Goal: Task Accomplishment & Management: Use online tool/utility

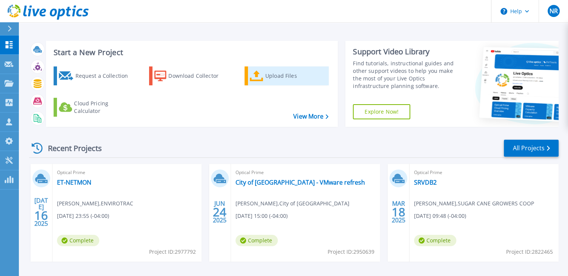
click at [267, 81] on div "Upload Files" at bounding box center [295, 75] width 60 height 15
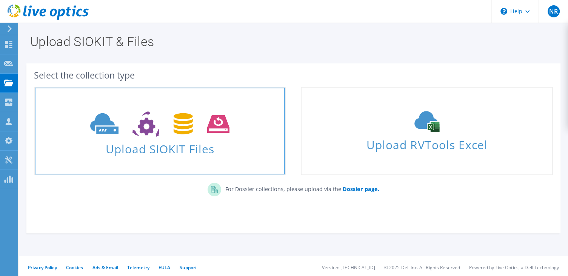
click at [233, 123] on span at bounding box center [160, 123] width 250 height 32
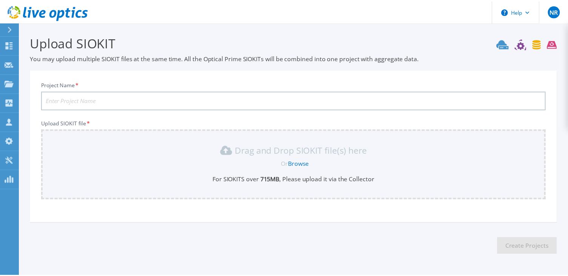
scroll to position [24, 0]
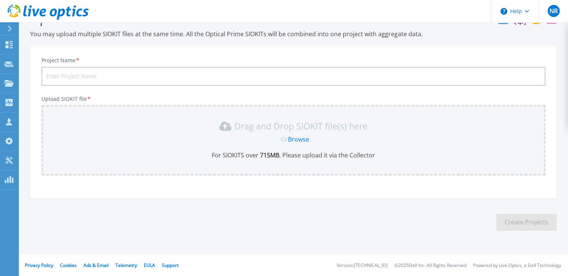
click at [301, 138] on link "Browse" at bounding box center [298, 139] width 21 height 8
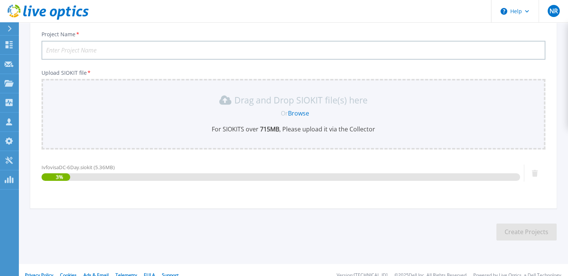
scroll to position [60, 0]
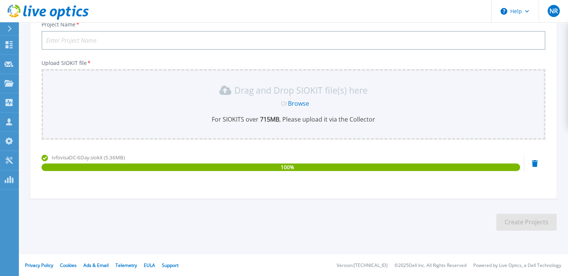
click at [104, 42] on input "Project Name *" at bounding box center [292, 40] width 503 height 19
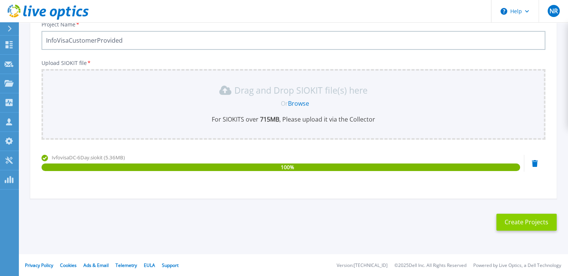
type input "InfoVisaCustomerProvided"
click at [520, 220] on button "Create Projects" at bounding box center [526, 221] width 60 height 17
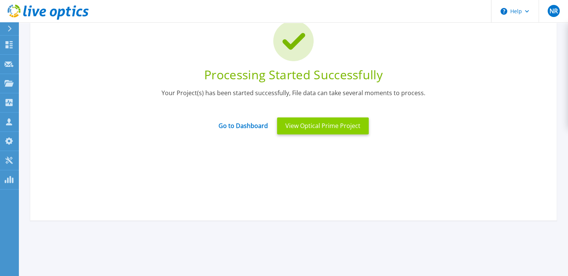
click at [293, 123] on button "View Optical Prime Project" at bounding box center [323, 125] width 92 height 17
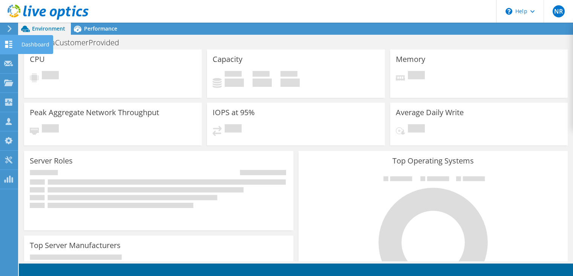
click at [12, 48] on div at bounding box center [8, 45] width 9 height 8
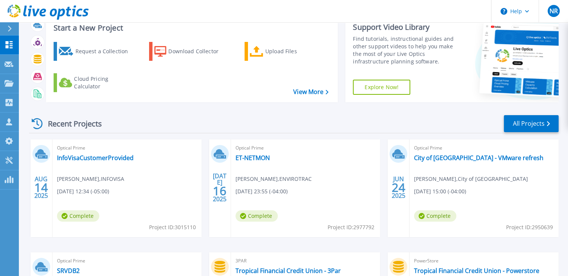
scroll to position [38, 0]
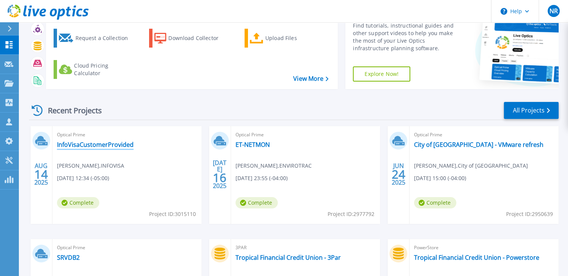
click at [109, 146] on link "InfoVisaCustomerProvided" at bounding box center [95, 145] width 77 height 8
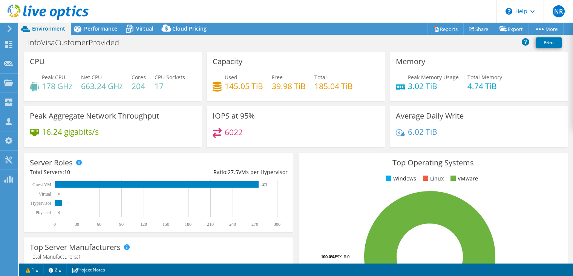
select select "USD"
click at [98, 29] on span "Performance" at bounding box center [100, 28] width 33 height 7
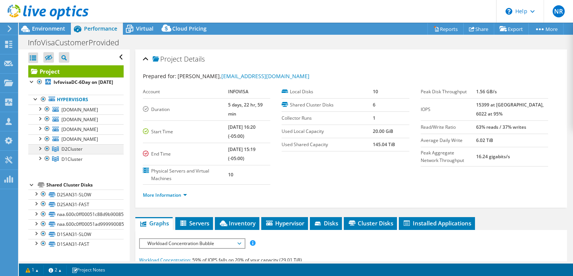
click at [39, 152] on div at bounding box center [40, 148] width 8 height 8
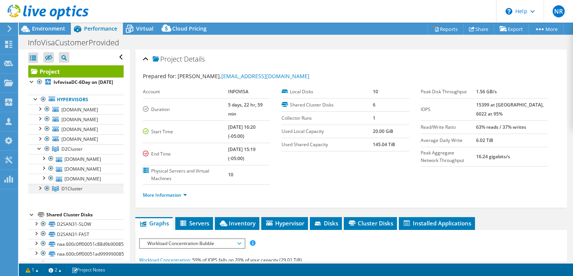
click at [41, 191] on div at bounding box center [40, 188] width 8 height 8
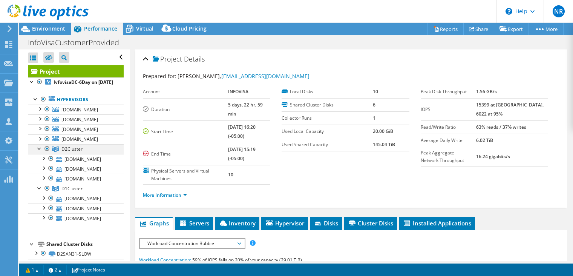
click at [47, 153] on div at bounding box center [47, 148] width 8 height 9
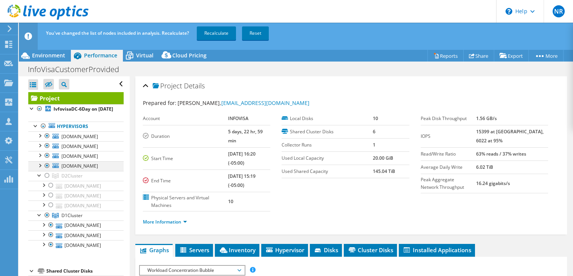
click at [47, 170] on div at bounding box center [47, 165] width 8 height 9
click at [47, 160] on div at bounding box center [47, 155] width 8 height 9
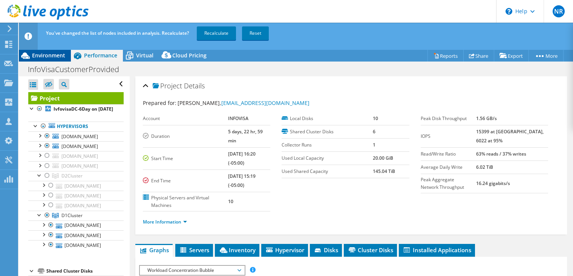
click at [50, 55] on span "Environment" at bounding box center [48, 55] width 33 height 7
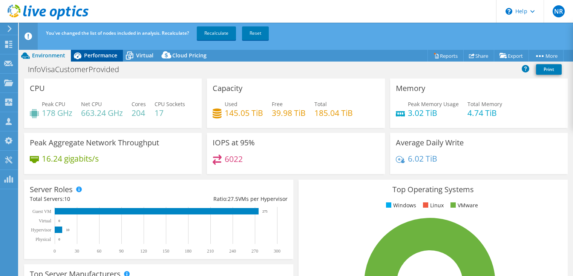
click at [101, 57] on span "Performance" at bounding box center [100, 55] width 33 height 7
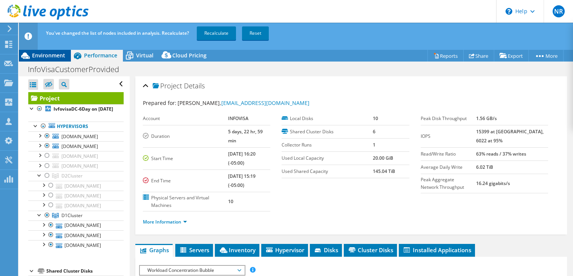
click at [55, 57] on span "Environment" at bounding box center [48, 55] width 33 height 7
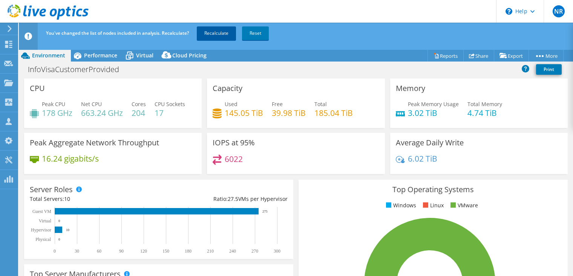
click at [219, 34] on link "Recalculate" at bounding box center [216, 33] width 39 height 14
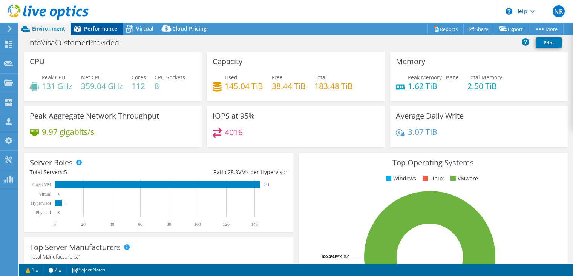
click at [106, 30] on span "Performance" at bounding box center [100, 28] width 33 height 7
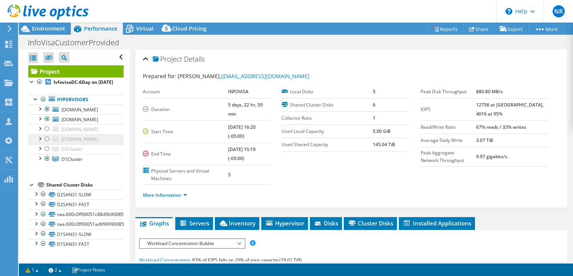
scroll to position [2, 0]
click at [42, 198] on div at bounding box center [44, 193] width 8 height 9
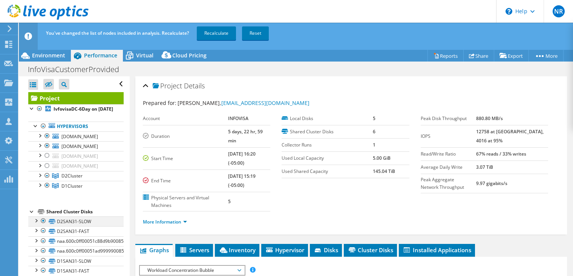
click at [44, 224] on div at bounding box center [44, 220] width 8 height 9
click at [43, 235] on div at bounding box center [44, 230] width 8 height 9
click at [44, 235] on div at bounding box center [44, 230] width 8 height 9
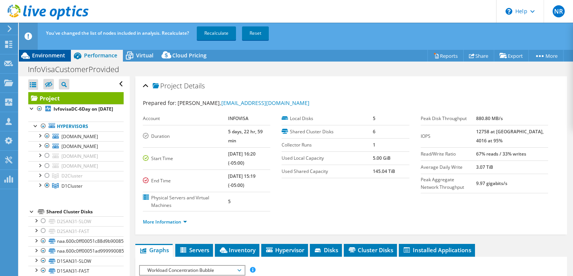
click at [54, 56] on span "Environment" at bounding box center [48, 55] width 33 height 7
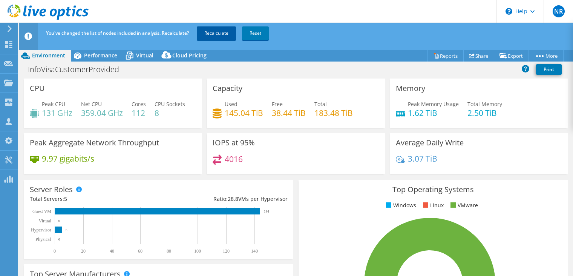
click at [219, 31] on link "Recalculate" at bounding box center [216, 33] width 39 height 14
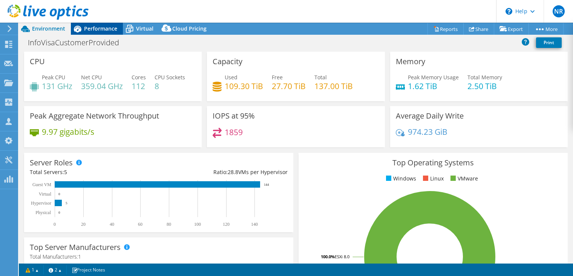
click at [95, 29] on span "Performance" at bounding box center [100, 28] width 33 height 7
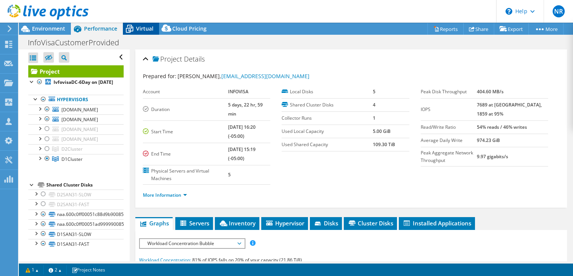
click at [140, 26] on span "Virtual" at bounding box center [144, 28] width 17 height 7
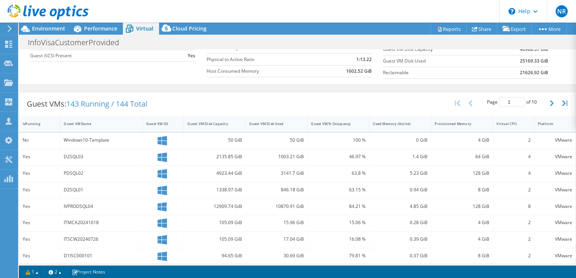
scroll to position [112, 0]
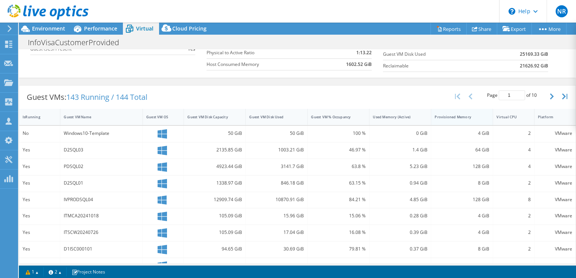
click at [449, 117] on div "Provisioned Memory" at bounding box center [458, 117] width 46 height 5
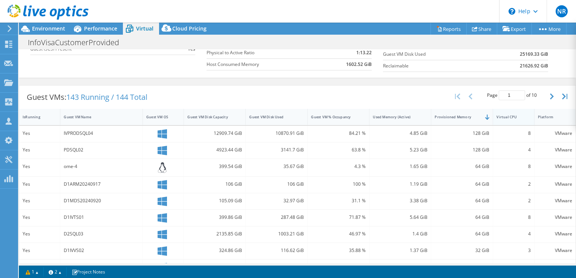
click at [507, 117] on div "Virtual CPU" at bounding box center [509, 117] width 25 height 5
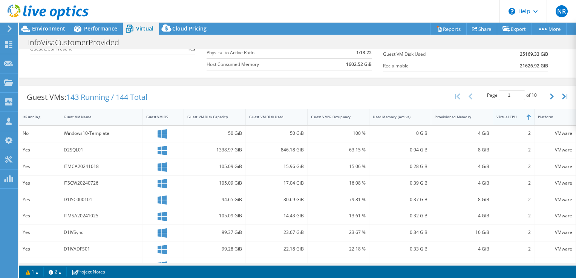
click at [507, 117] on div "Virtual CPU" at bounding box center [509, 117] width 25 height 5
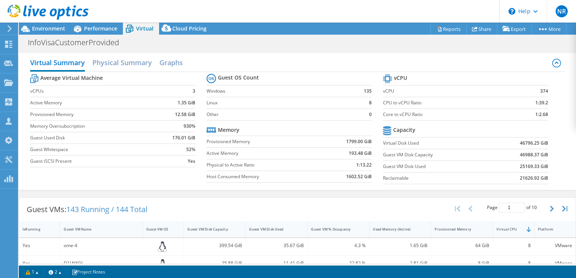
scroll to position [182, 0]
